Goal: Task Accomplishment & Management: Complete application form

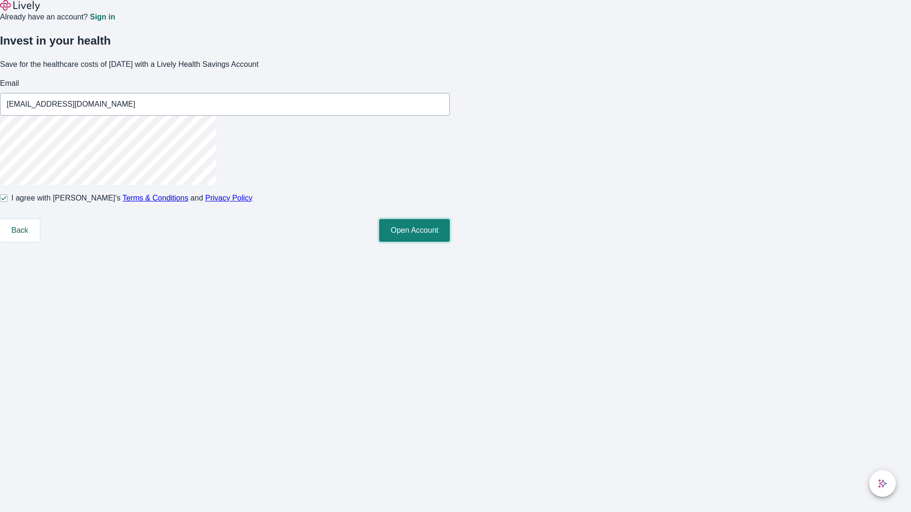
click at [450, 242] on button "Open Account" at bounding box center [414, 230] width 71 height 23
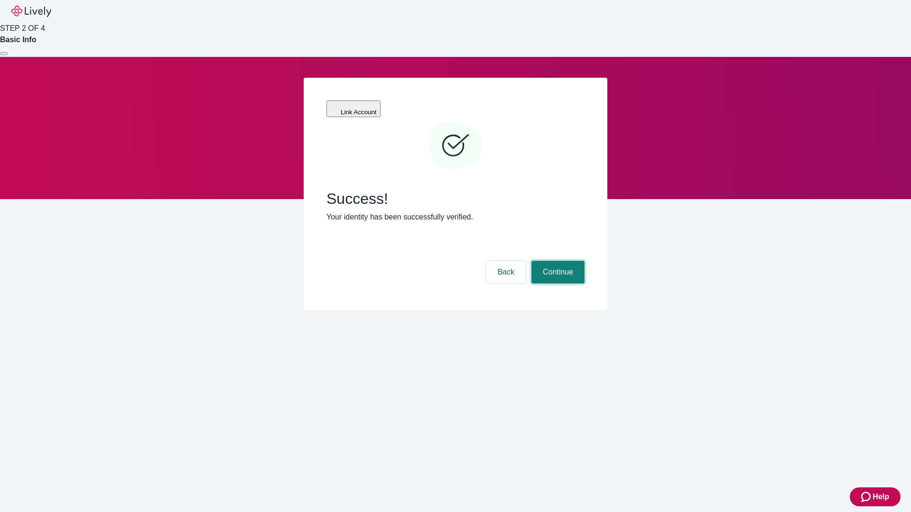
click at [557, 261] on button "Continue" at bounding box center [557, 272] width 53 height 23
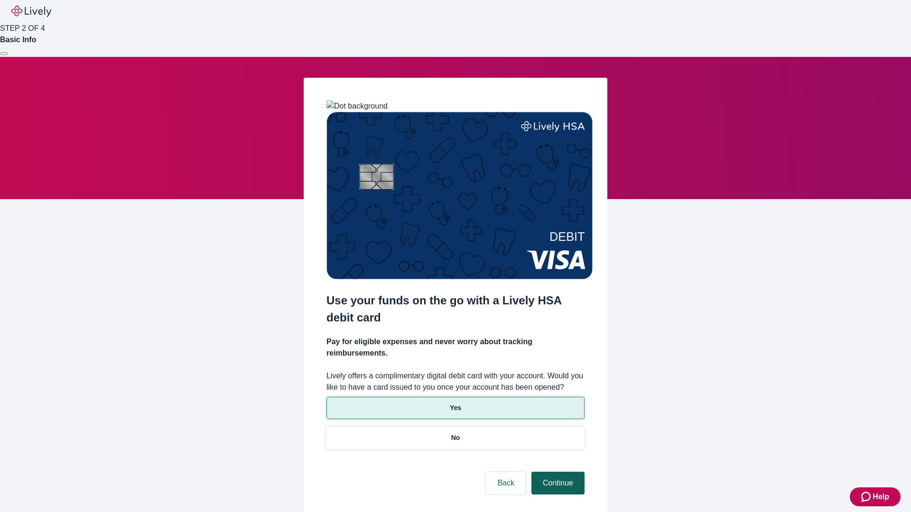
click at [455, 403] on p "Yes" at bounding box center [455, 408] width 11 height 10
click at [557, 472] on button "Continue" at bounding box center [557, 483] width 53 height 23
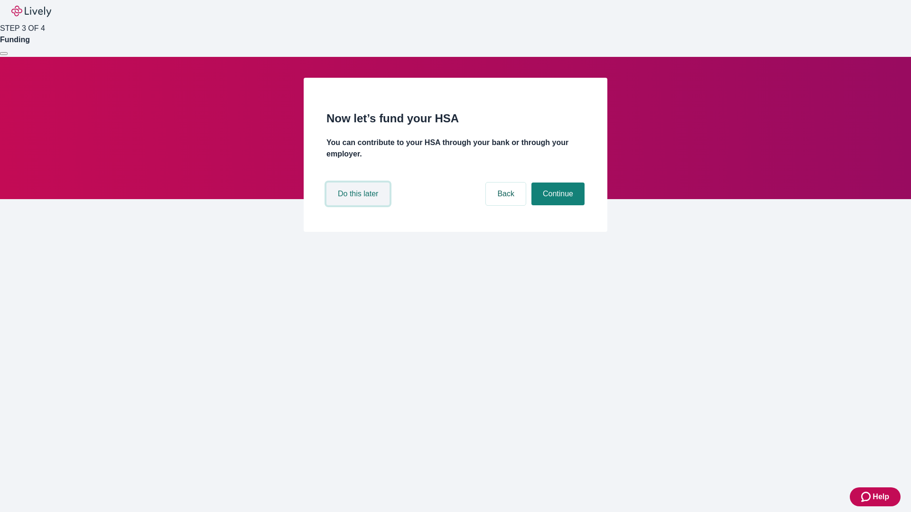
click at [359, 205] on button "Do this later" at bounding box center [357, 194] width 63 height 23
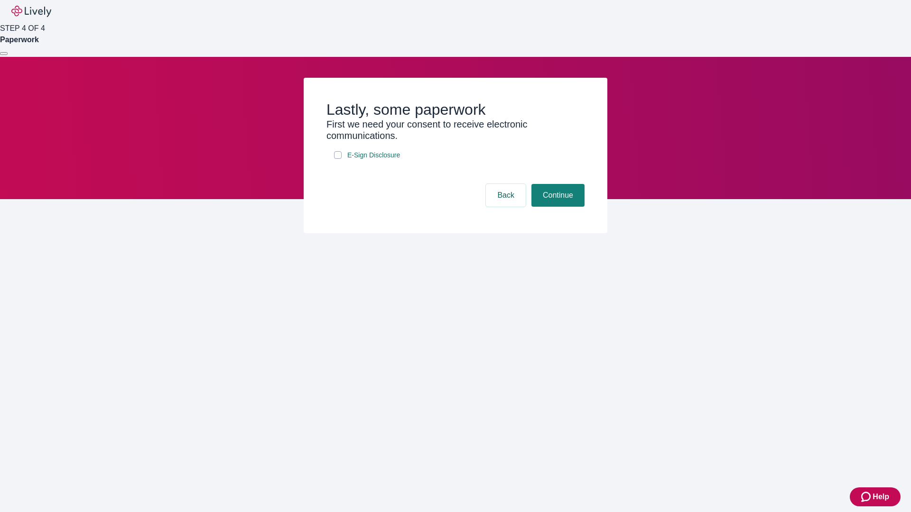
click at [338, 159] on input "E-Sign Disclosure" at bounding box center [338, 155] width 8 height 8
checkbox input "true"
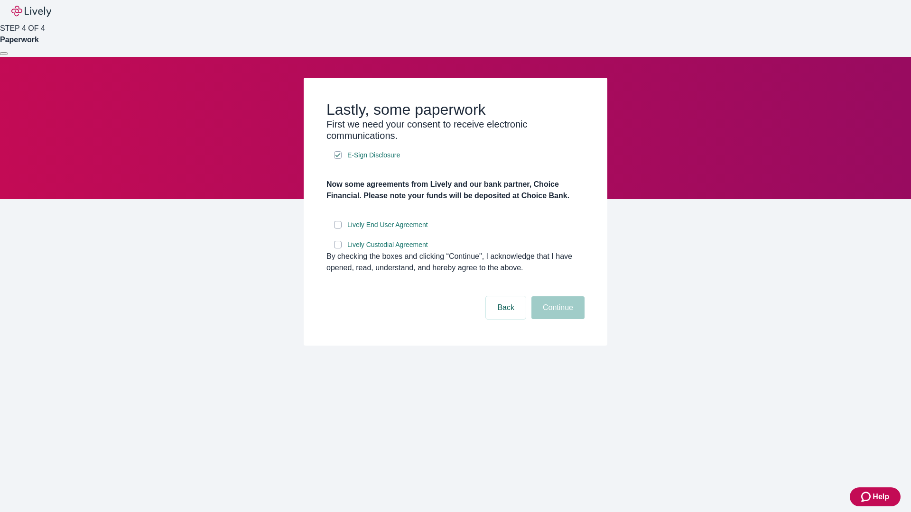
click at [338, 229] on input "Lively End User Agreement" at bounding box center [338, 225] width 8 height 8
checkbox input "true"
click at [338, 249] on input "Lively Custodial Agreement" at bounding box center [338, 245] width 8 height 8
checkbox input "true"
click at [557, 319] on button "Continue" at bounding box center [557, 308] width 53 height 23
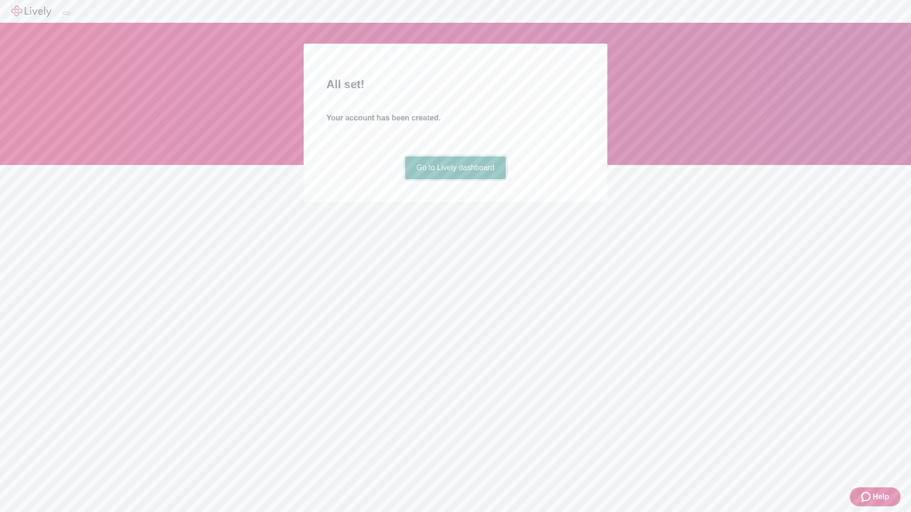
click at [455, 179] on link "Go to Lively dashboard" at bounding box center [455, 168] width 101 height 23
